Goal: Information Seeking & Learning: Learn about a topic

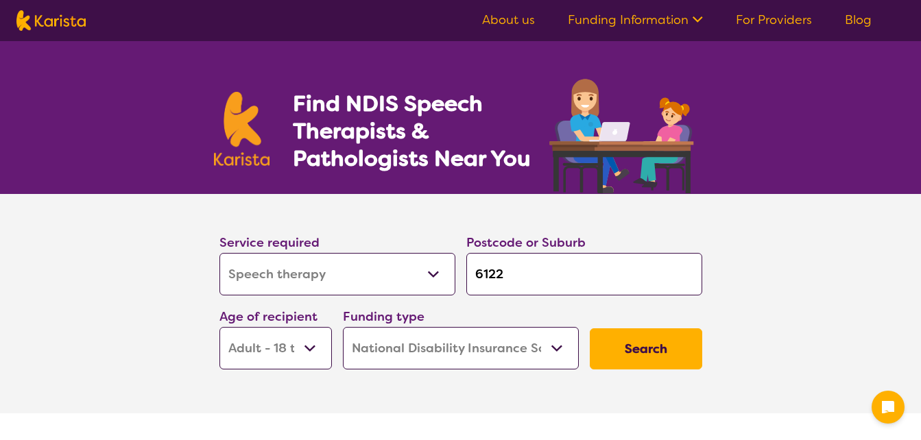
select select "Speech therapy"
select select "AD"
select select "NDIS"
select select "Speech therapy"
select select "AD"
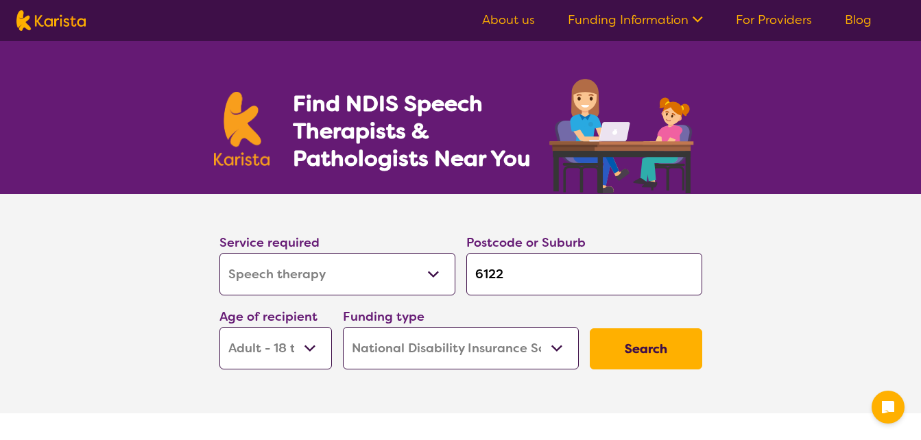
select select "NDIS"
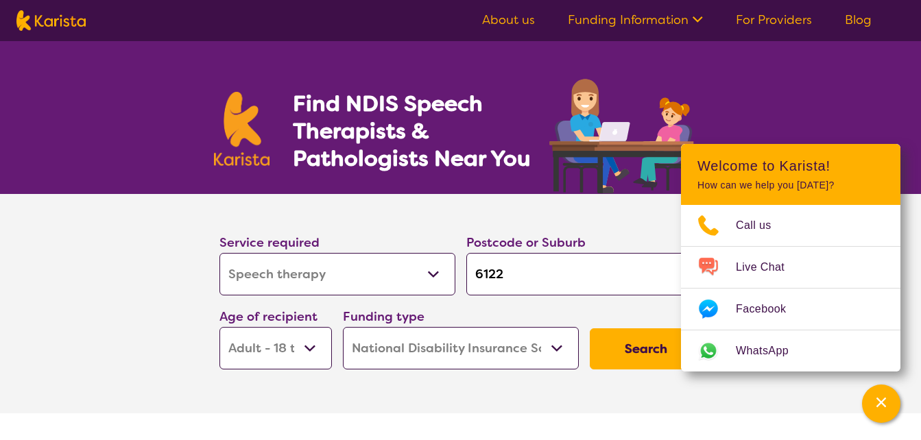
click at [546, 272] on input "6122" at bounding box center [584, 274] width 236 height 43
type input "612"
type input "61"
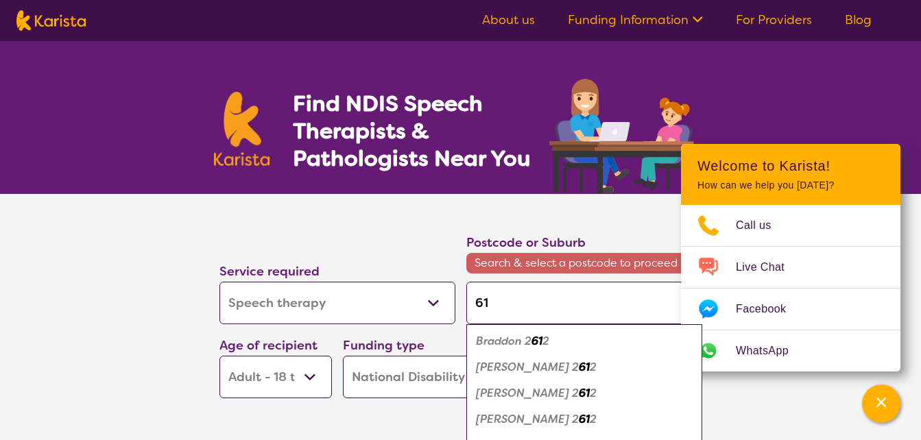
type input "616"
type input "6162"
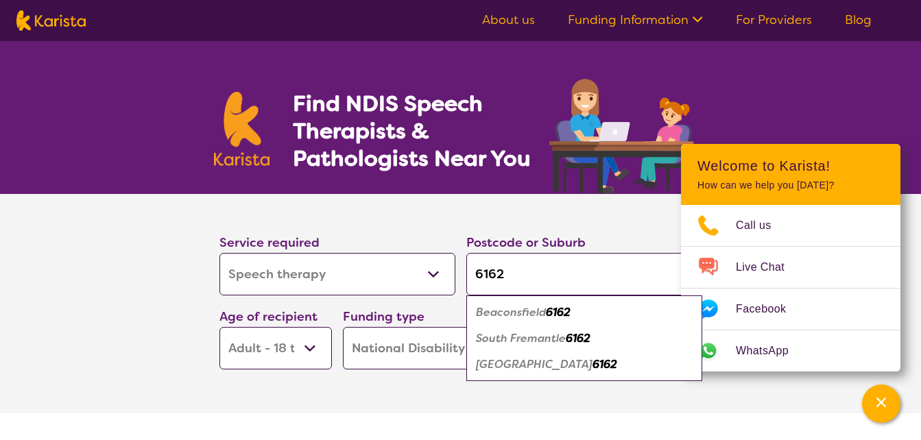
type input "6162"
click at [555, 311] on em "6162" at bounding box center [558, 312] width 25 height 14
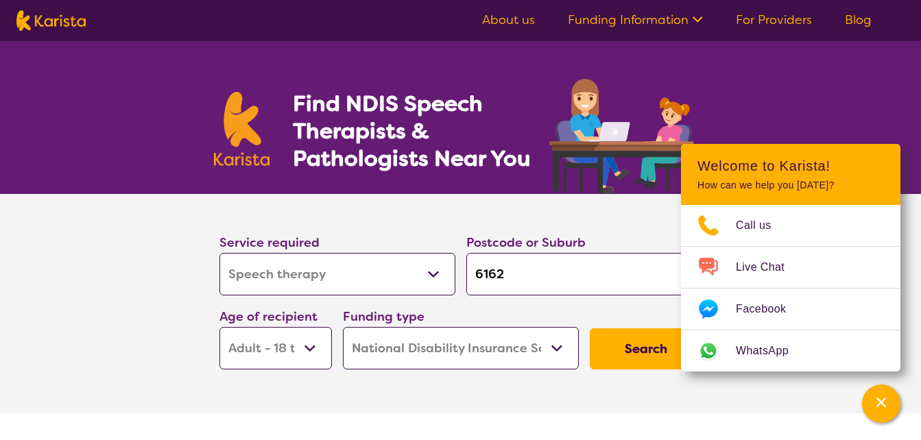
click at [308, 350] on select "Early Childhood - 0 to 9 Child - 10 to 11 Adolescent - 12 to 17 Adult - 18 to 6…" at bounding box center [275, 348] width 112 height 43
click at [314, 346] on select "Early Childhood - 0 to 9 Child - 10 to 11 Adolescent - 12 to 17 Adult - 18 to 6…" at bounding box center [275, 348] width 112 height 43
select select "CH"
click at [219, 327] on select "Early Childhood - 0 to 9 Child - 10 to 11 Adolescent - 12 to 17 Adult - 18 to 6…" at bounding box center [275, 348] width 112 height 43
select select "CH"
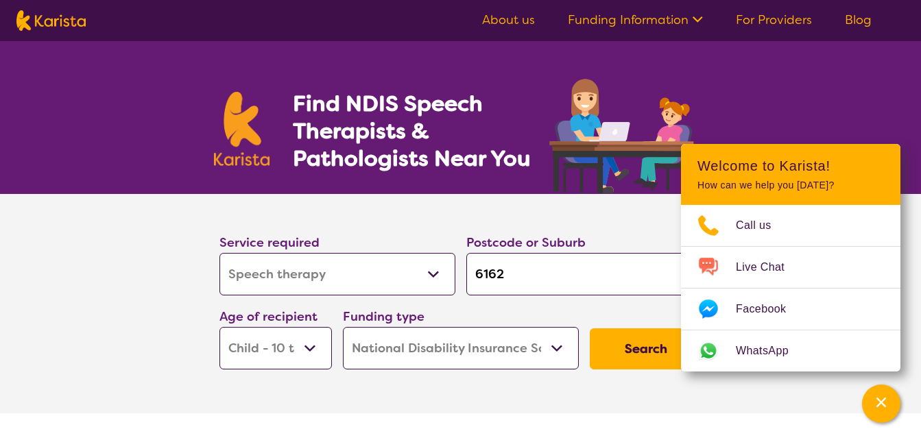
click at [313, 348] on select "Early Childhood - 0 to 9 Child - 10 to 11 Adolescent - 12 to 17 Adult - 18 to 6…" at bounding box center [275, 348] width 112 height 43
click at [160, 339] on section "Service required Allied Health Assistant Assessment ([MEDICAL_DATA] or [MEDICAL…" at bounding box center [460, 303] width 921 height 219
click at [655, 350] on button "Search" at bounding box center [646, 348] width 112 height 41
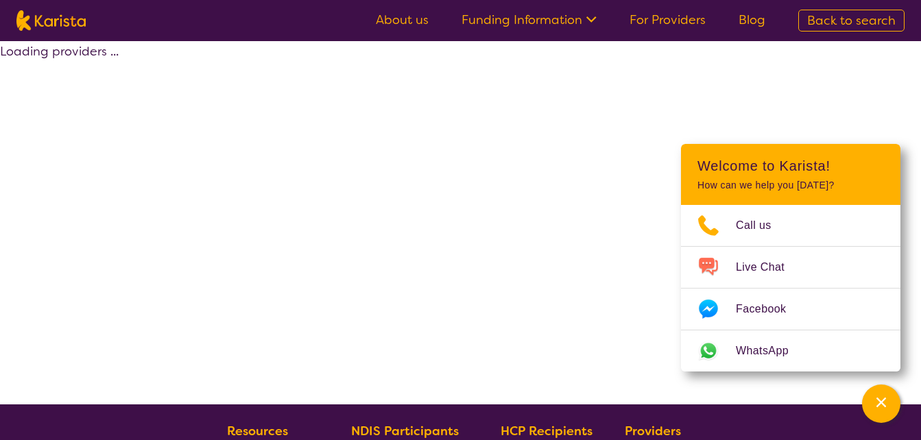
select select "by_score"
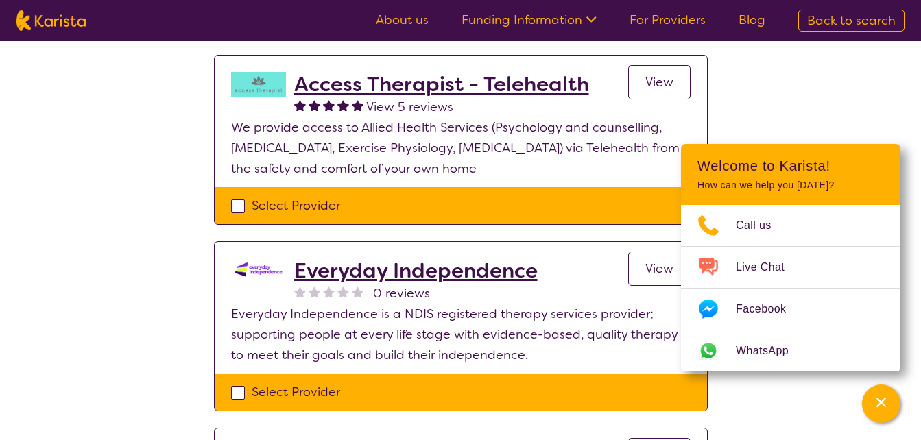
scroll to position [332, 0]
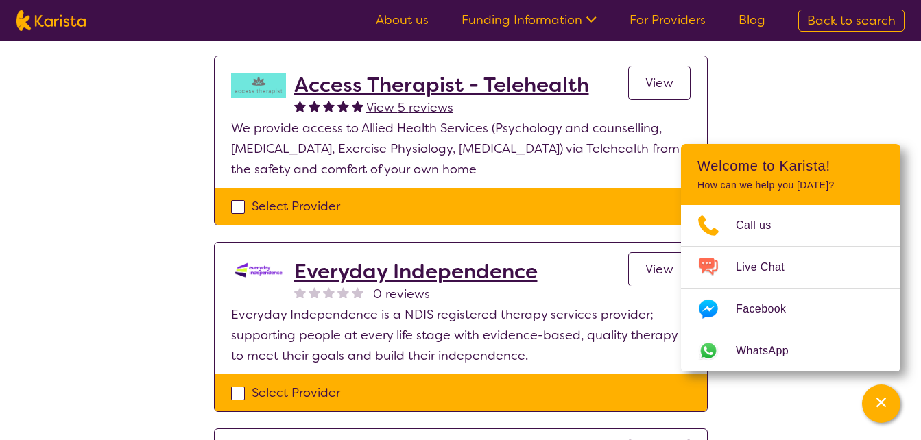
select select "Speech therapy"
select select "CH"
select select "NDIS"
select select "Speech therapy"
select select "CH"
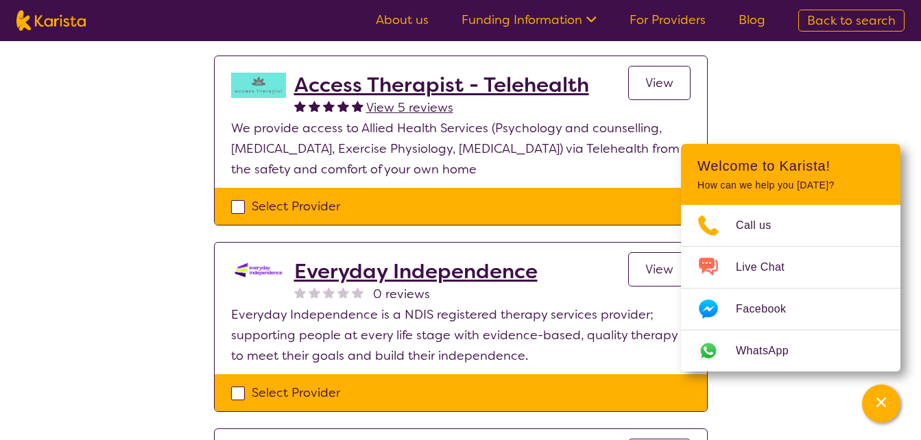
select select "NDIS"
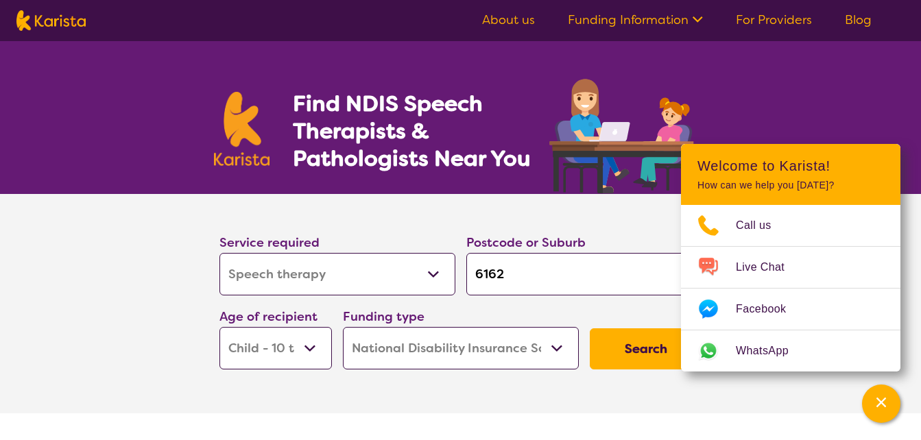
click at [431, 278] on select "Allied Health Assistant Assessment ([MEDICAL_DATA] or [MEDICAL_DATA]) Behaviour…" at bounding box center [337, 274] width 236 height 43
select select "[MEDICAL_DATA]"
click at [219, 253] on select "Allied Health Assistant Assessment ([MEDICAL_DATA] or [MEDICAL_DATA]) Behaviour…" at bounding box center [337, 274] width 236 height 43
select select "[MEDICAL_DATA]"
click at [641, 361] on button "Search" at bounding box center [646, 348] width 112 height 41
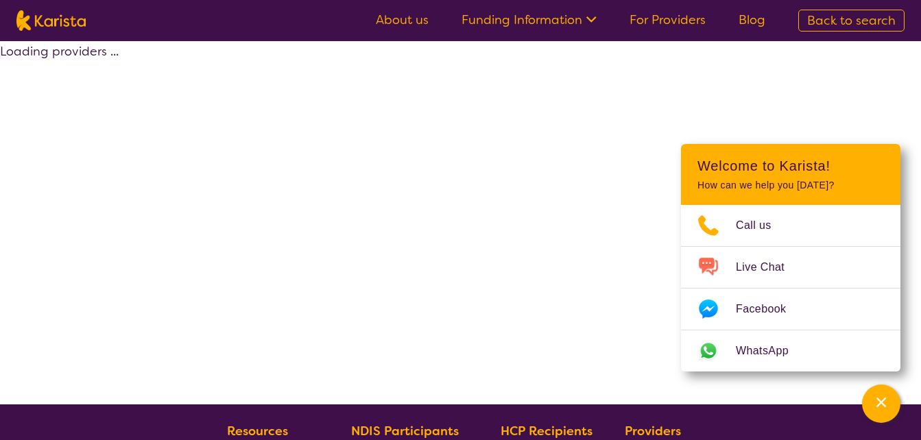
click at [641, 361] on div "Loading providers ..." at bounding box center [460, 222] width 921 height 363
select select "by_score"
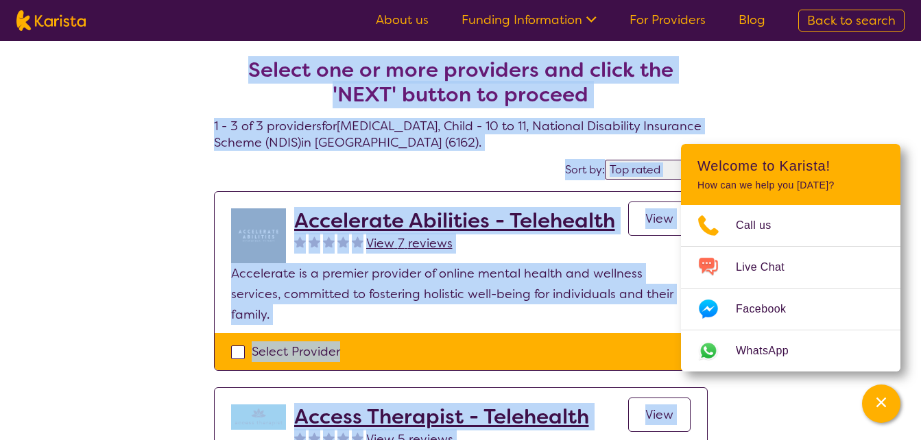
click at [141, 305] on div "Select one or more providers and click the 'NEXT' button to proceed 1 - 3 of 3 …" at bounding box center [460, 417] width 921 height 752
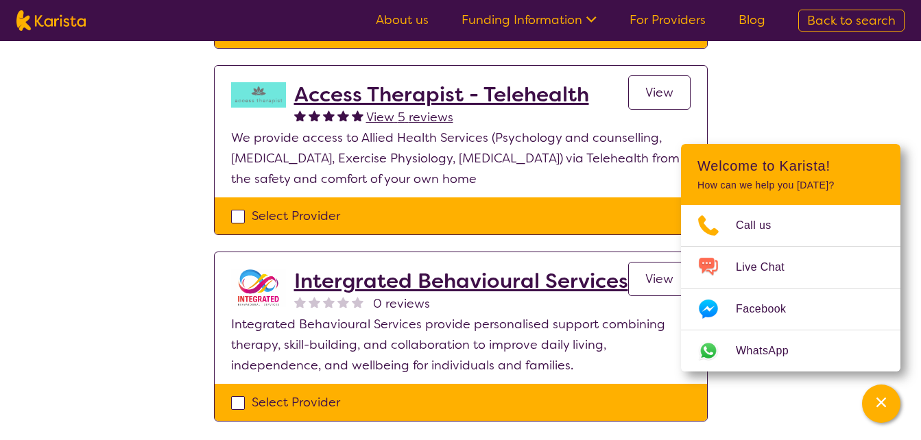
scroll to position [323, 0]
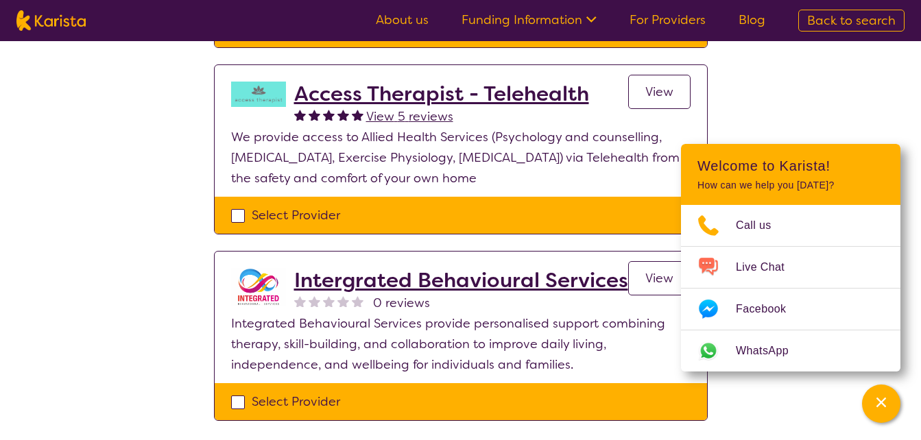
select select "Speech therapy"
select select "CH"
select select "NDIS"
select select "Speech therapy"
select select "CH"
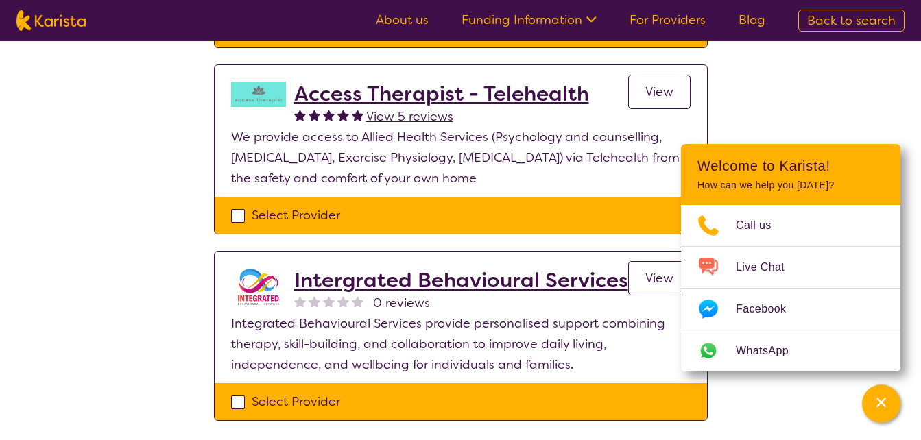
select select "NDIS"
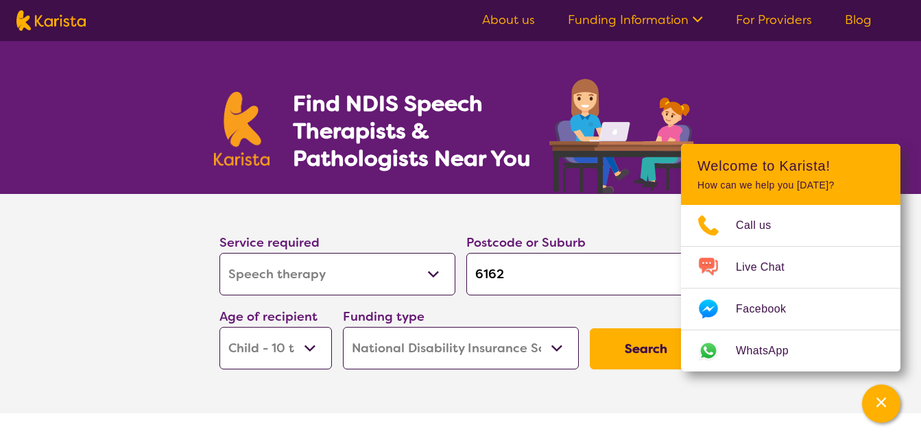
click at [428, 271] on select "Allied Health Assistant Assessment ([MEDICAL_DATA] or [MEDICAL_DATA]) Behaviour…" at bounding box center [337, 274] width 236 height 43
click at [219, 253] on select "Allied Health Assistant Assessment ([MEDICAL_DATA] or [MEDICAL_DATA]) Behaviour…" at bounding box center [337, 274] width 236 height 43
click at [614, 346] on button "Search" at bounding box center [646, 348] width 112 height 41
select select "by_score"
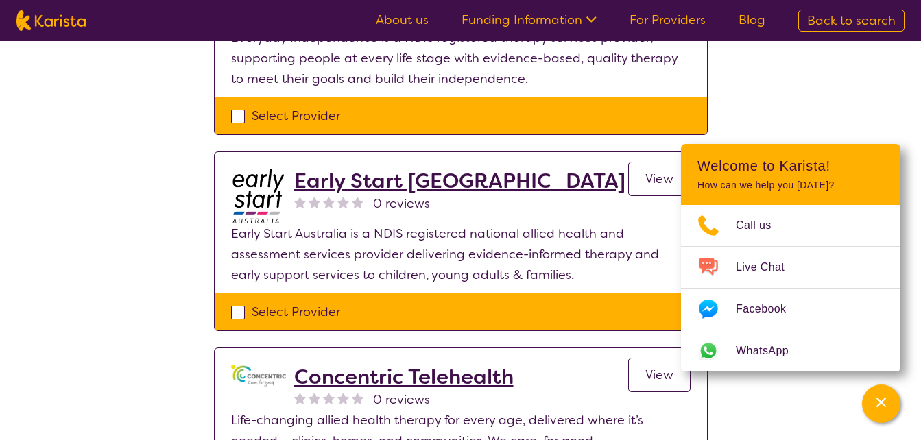
scroll to position [591, 0]
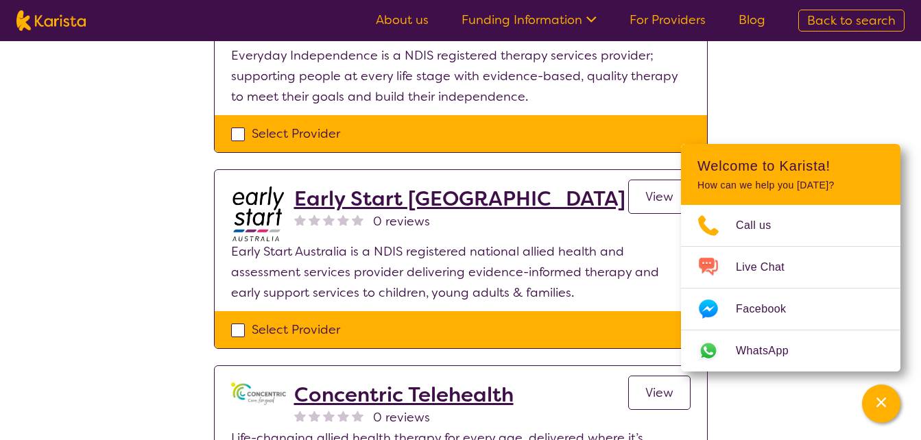
click at [408, 186] on h2 "Early Start [GEOGRAPHIC_DATA]" at bounding box center [459, 198] width 331 height 25
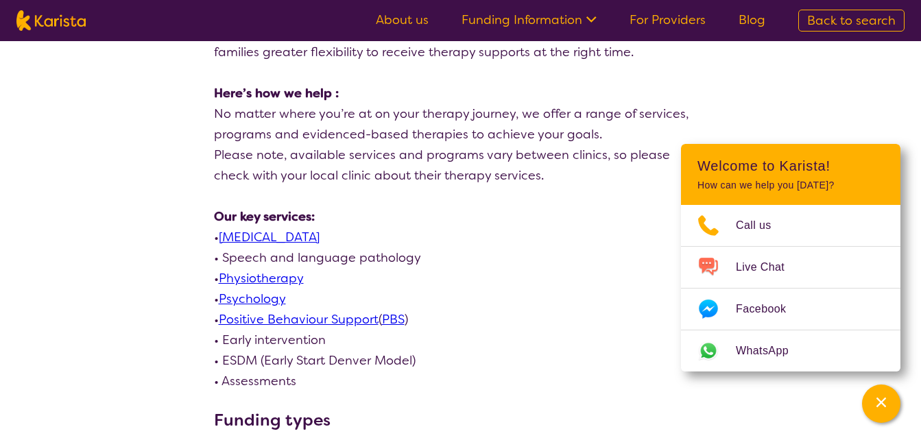
scroll to position [551, 0]
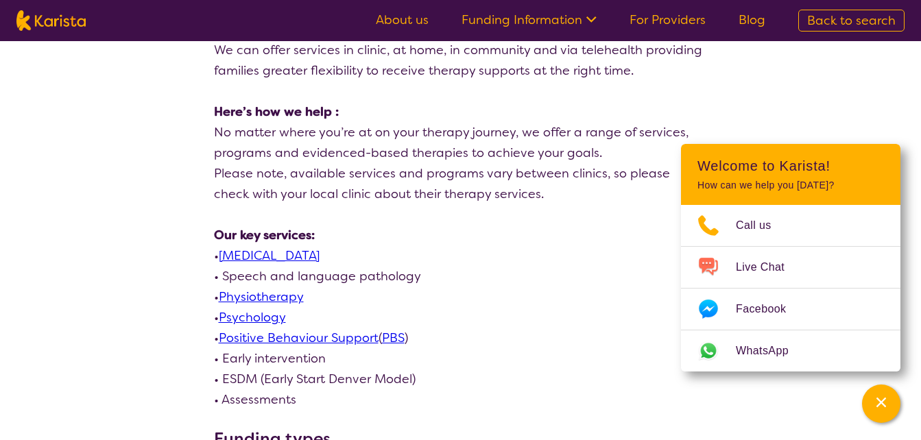
select select "by_score"
